Goal: Task Accomplishment & Management: Manage account settings

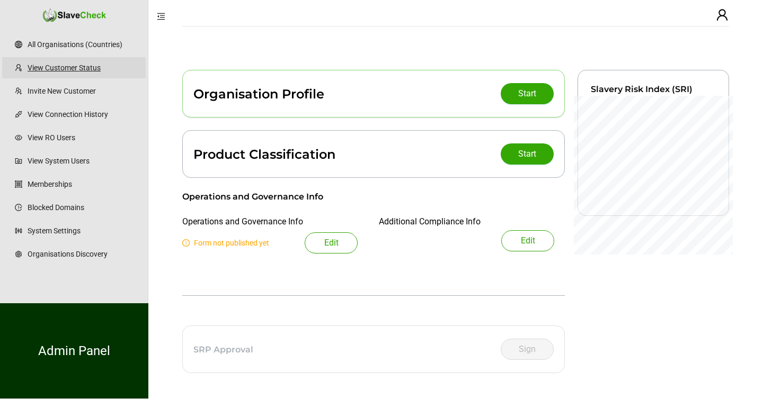
click at [68, 66] on link "View Customer Status" at bounding box center [83, 67] width 110 height 21
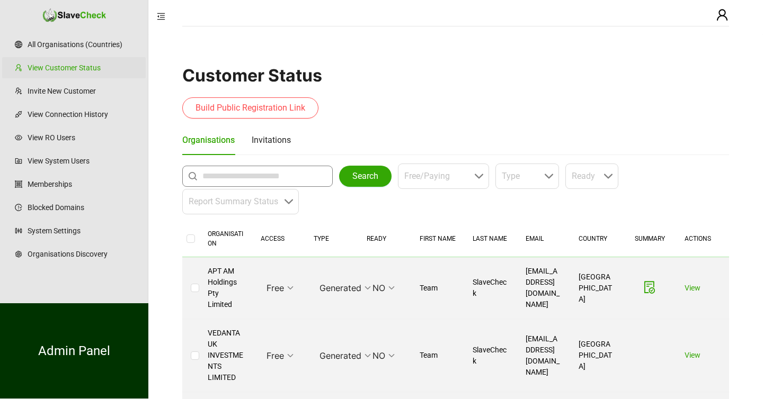
click at [233, 179] on input "text" at bounding box center [259, 176] width 115 height 13
type input "*****"
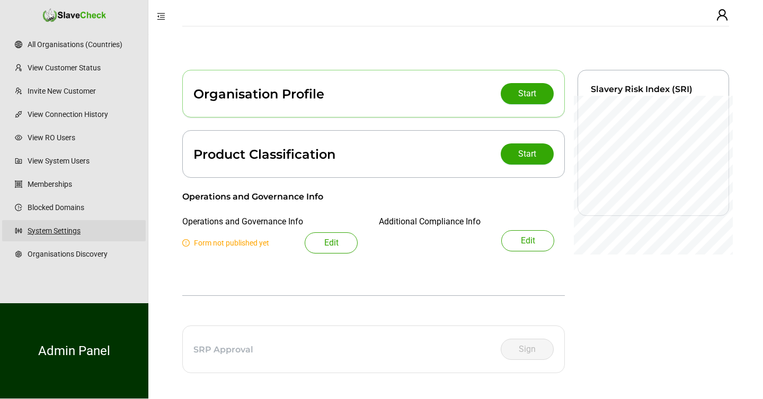
click at [65, 225] on link "System Settings" at bounding box center [83, 230] width 110 height 21
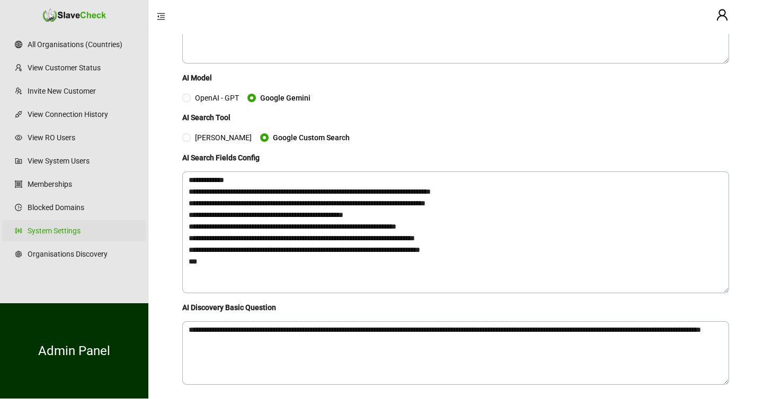
scroll to position [486, 0]
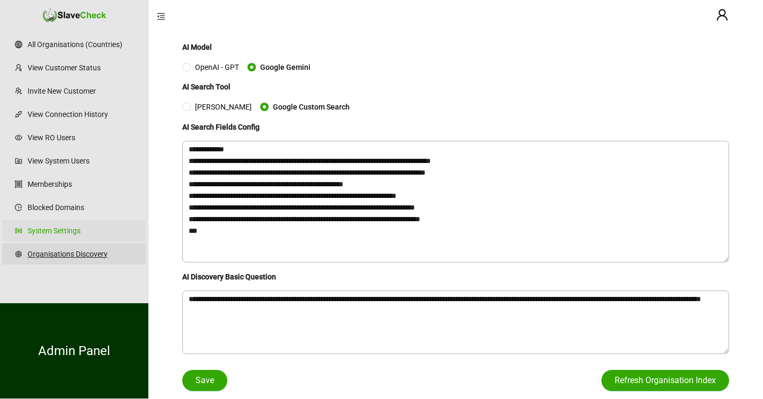
click at [58, 253] on link "Organisations Discovery" at bounding box center [83, 254] width 110 height 21
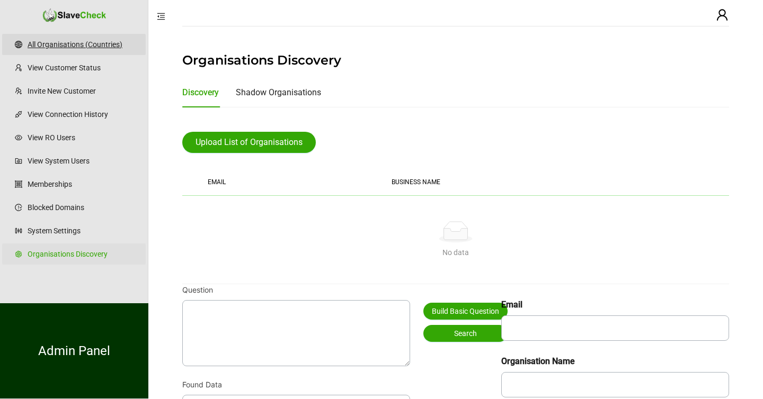
click at [60, 44] on link "All Organisations (Countries)" at bounding box center [83, 44] width 110 height 21
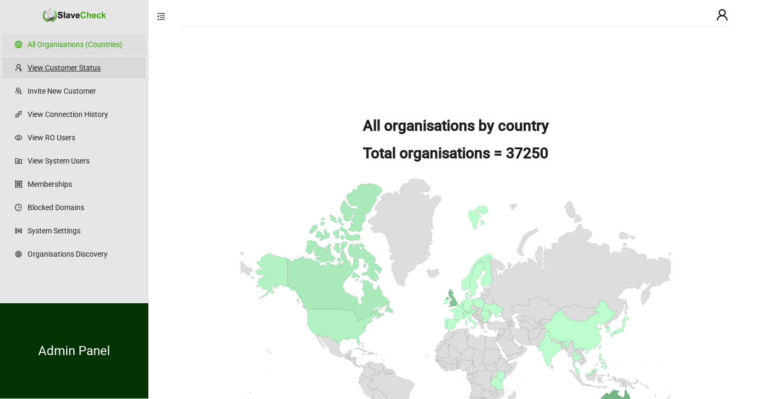
click at [44, 66] on link "View Customer Status" at bounding box center [83, 67] width 110 height 21
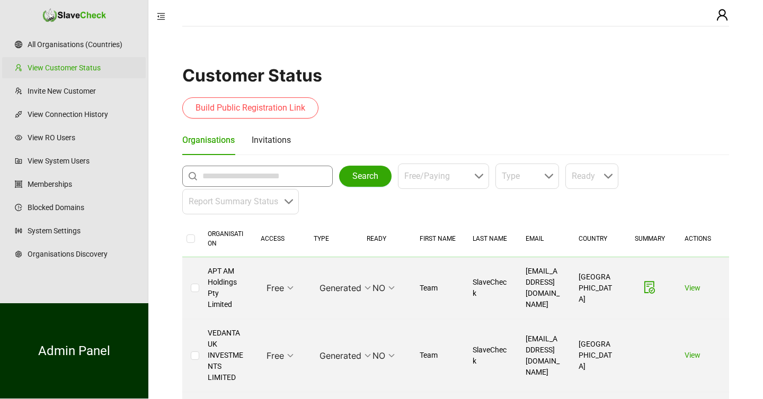
click at [227, 178] on input "text" at bounding box center [259, 176] width 115 height 13
type input "**********"
click at [356, 173] on span "Search" at bounding box center [365, 176] width 26 height 13
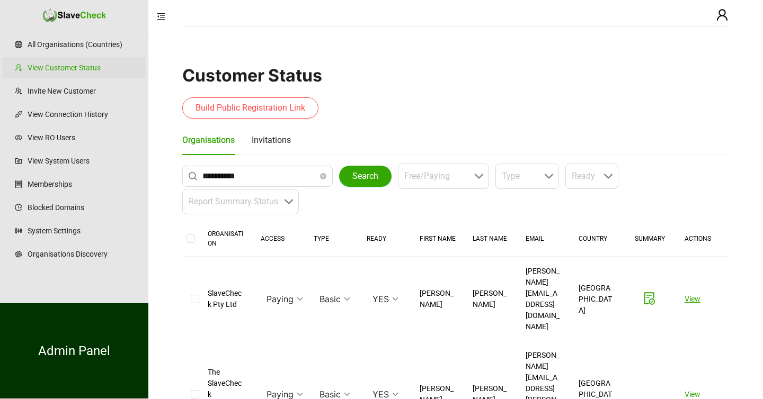
click at [691, 295] on link "View" at bounding box center [692, 299] width 16 height 8
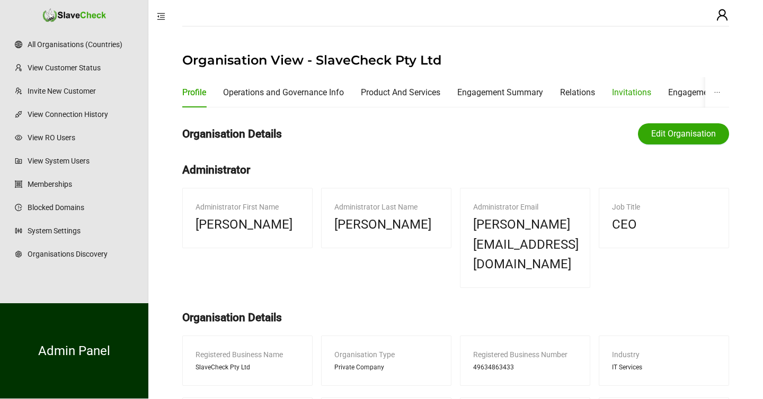
click at [640, 97] on div "Invitations" at bounding box center [631, 92] width 39 height 13
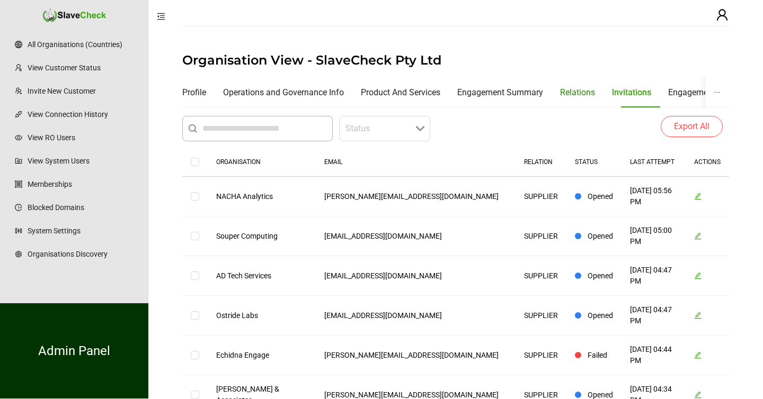
click at [592, 84] on div "Relations" at bounding box center [577, 92] width 35 height 30
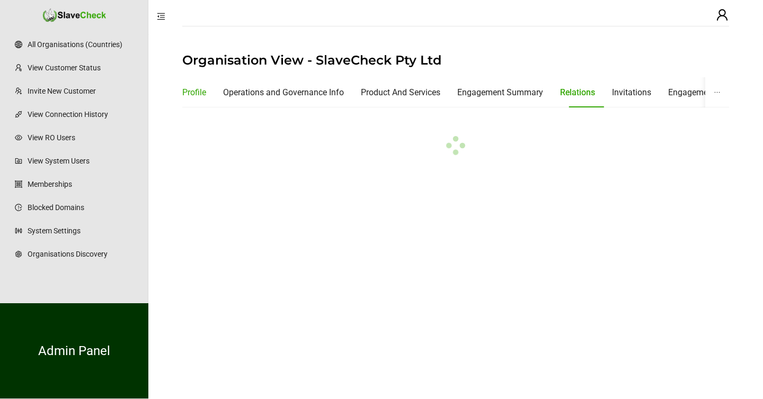
click at [194, 95] on div "Profile" at bounding box center [194, 92] width 24 height 13
